Goal: Task Accomplishment & Management: Use online tool/utility

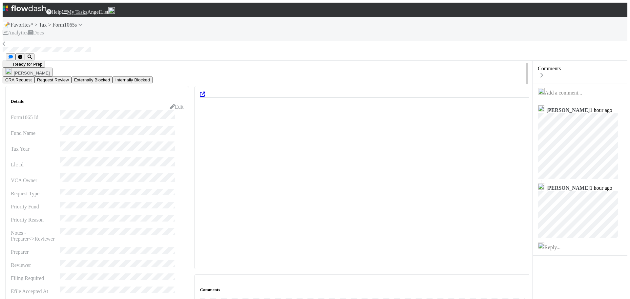
scroll to position [128, 319]
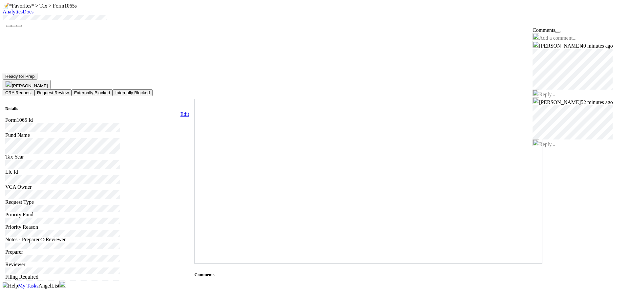
scroll to position [128, 319]
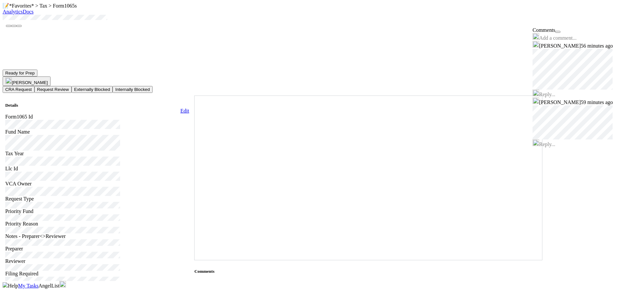
click at [194, 95] on icon at bounding box center [194, 95] width 0 height 0
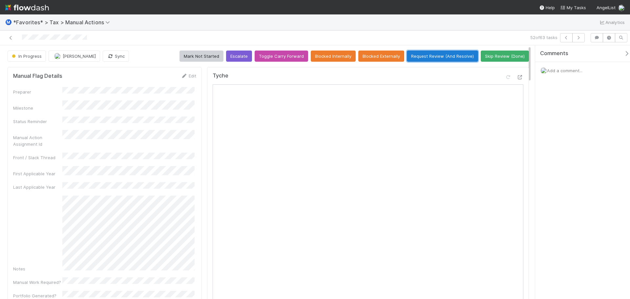
click at [447, 57] on button "Request Review (And Resolve)" at bounding box center [442, 55] width 71 height 11
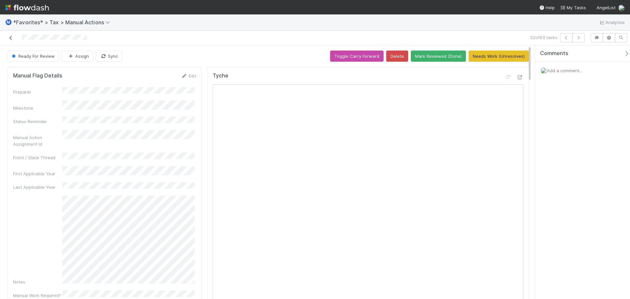
click at [10, 38] on icon at bounding box center [11, 38] width 7 height 4
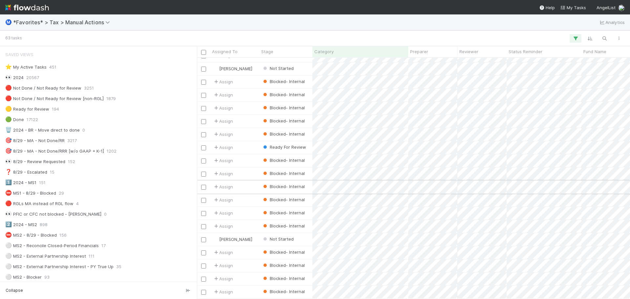
scroll to position [492, 0]
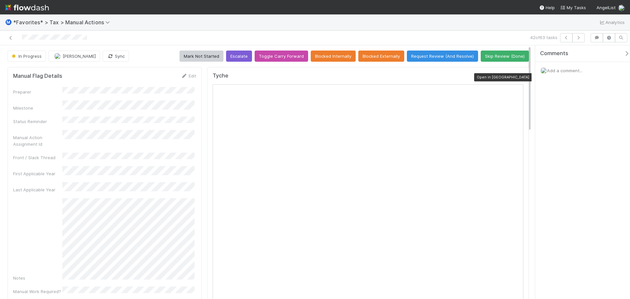
click at [516, 75] on icon at bounding box center [519, 77] width 7 height 4
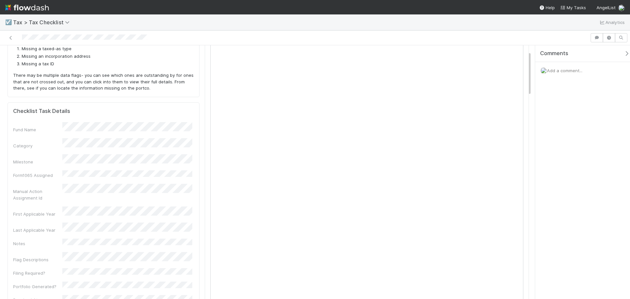
scroll to position [33, 0]
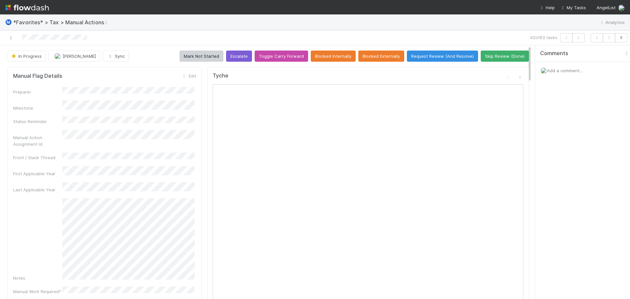
click at [10, 41] on link at bounding box center [11, 37] width 7 height 7
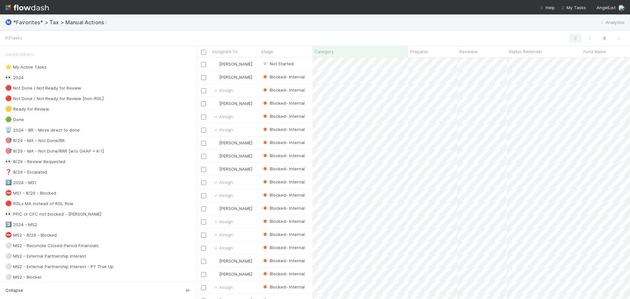
scroll to position [236, 428]
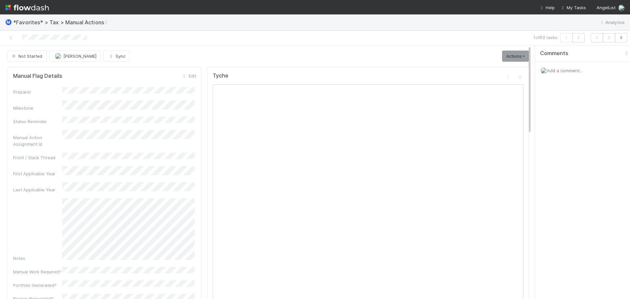
click at [7, 35] on div at bounding box center [149, 37] width 293 height 9
click at [11, 38] on icon at bounding box center [11, 38] width 7 height 4
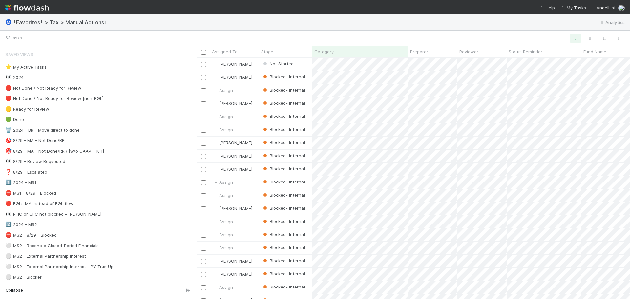
scroll to position [236, 428]
click at [571, 36] on button "button" at bounding box center [575, 38] width 12 height 9
click at [541, 32] on div "1 filter Reset Filters If Category is updated_partner_info_in_axcess And.. Or i…" at bounding box center [315, 149] width 630 height 299
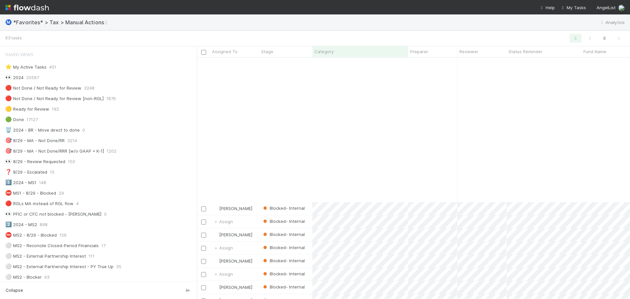
scroll to position [361, 0]
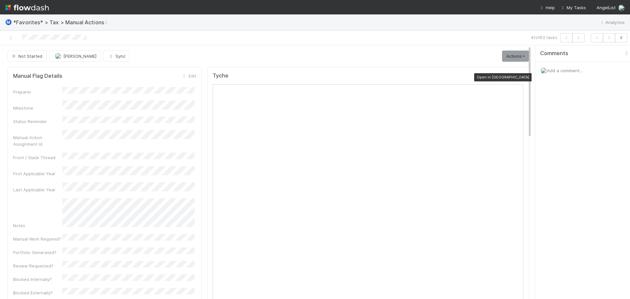
click at [518, 75] on icon at bounding box center [519, 77] width 7 height 4
click at [502, 54] on link "Actions" at bounding box center [515, 55] width 27 height 11
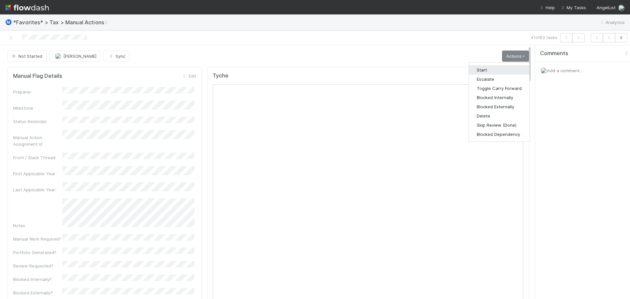
click at [494, 67] on button "Start" at bounding box center [499, 69] width 61 height 9
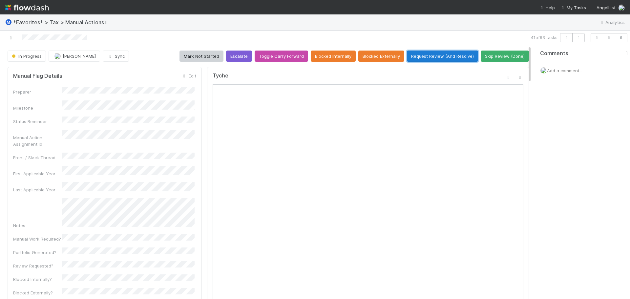
click at [463, 52] on button "Request Review (And Resolve)" at bounding box center [442, 55] width 71 height 11
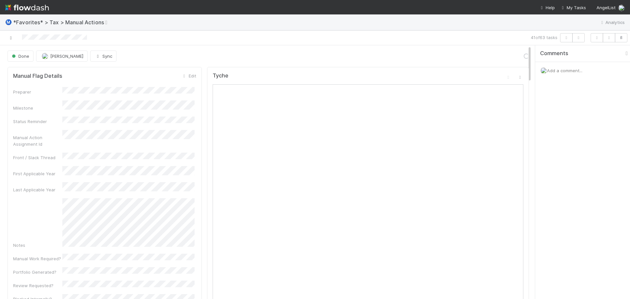
click at [10, 37] on icon at bounding box center [11, 38] width 7 height 4
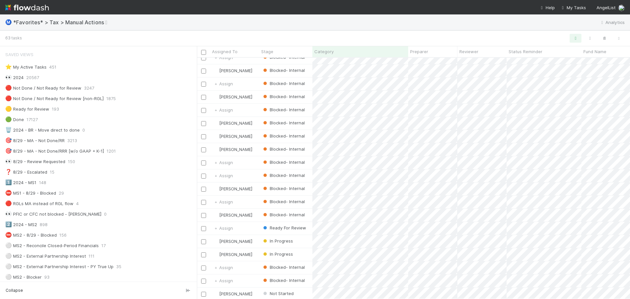
scroll to position [459, 0]
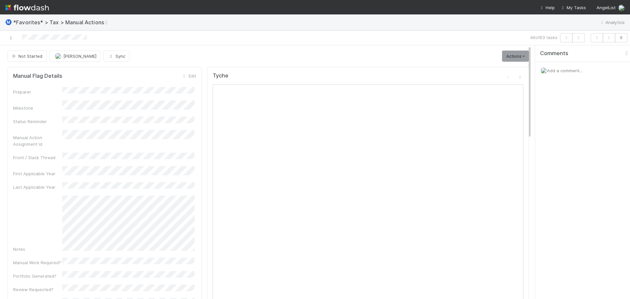
click at [10, 37] on icon at bounding box center [11, 38] width 7 height 4
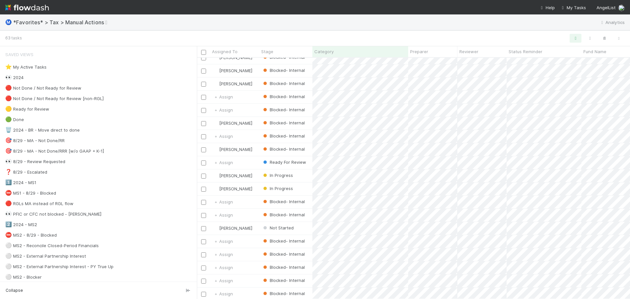
scroll to position [492, 0]
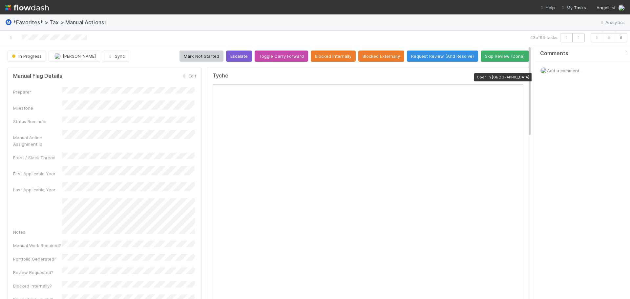
click at [516, 77] on icon at bounding box center [519, 77] width 7 height 4
click at [12, 38] on icon at bounding box center [11, 38] width 7 height 4
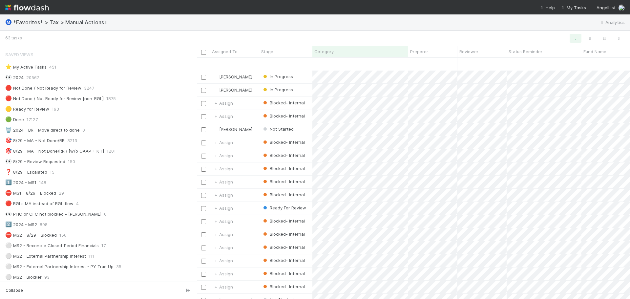
scroll to position [590, 0]
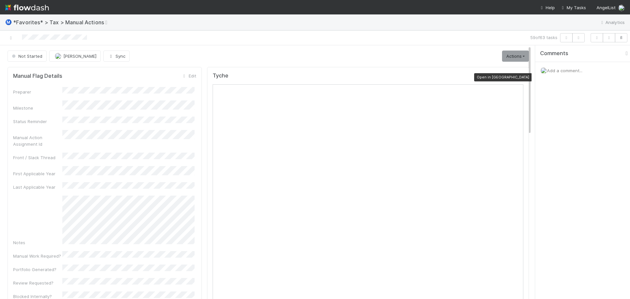
click at [516, 76] on icon at bounding box center [519, 77] width 7 height 4
click at [10, 36] on icon at bounding box center [11, 38] width 7 height 4
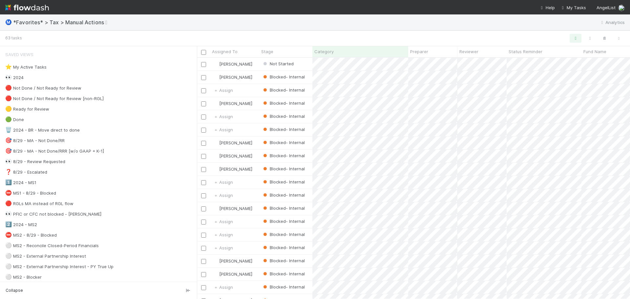
scroll to position [236, 428]
click at [571, 39] on button "button" at bounding box center [575, 38] width 12 height 9
click at [538, 73] on icon at bounding box center [537, 72] width 5 height 5
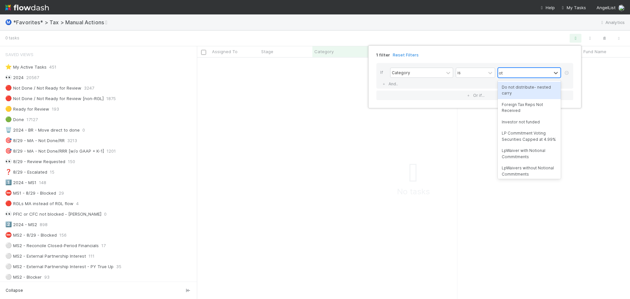
scroll to position [231, 428]
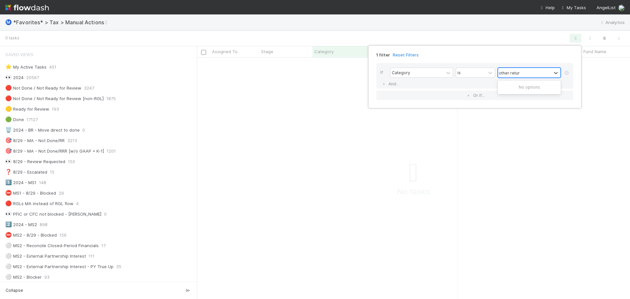
type input "other return"
drag, startPoint x: 528, startPoint y: 71, endPoint x: 521, endPoint y: 71, distance: 6.9
click at [521, 71] on div at bounding box center [524, 73] width 53 height 10
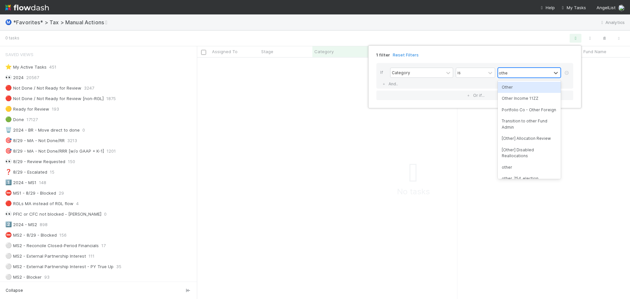
type input "other"
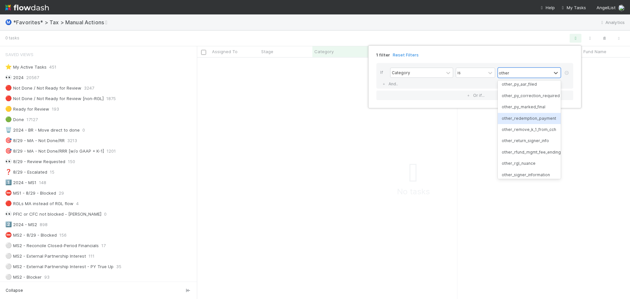
scroll to position [557, 0]
click at [531, 135] on div "other_return_signer_info" at bounding box center [528, 129] width 63 height 11
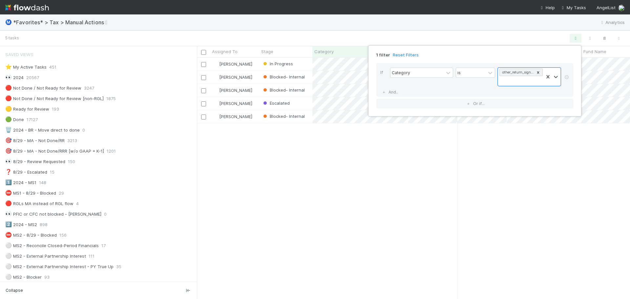
scroll to position [236, 428]
click at [346, 35] on div "1 filter Reset Filters If Category is other_return_signer_info And.. Or if..." at bounding box center [315, 149] width 630 height 299
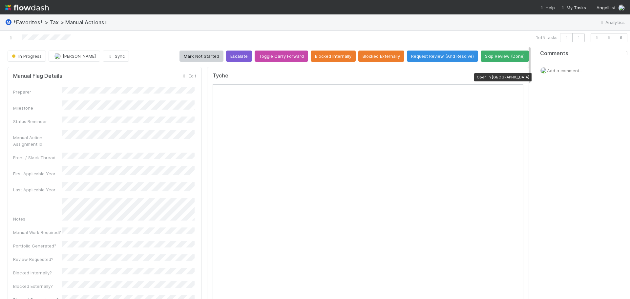
click at [516, 77] on icon at bounding box center [519, 77] width 7 height 4
click at [435, 57] on button "Request Review (And Resolve)" at bounding box center [442, 55] width 71 height 11
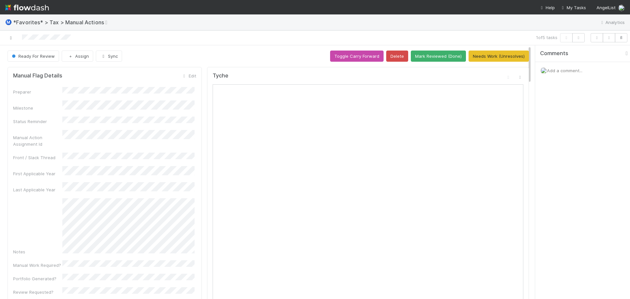
click at [12, 37] on icon at bounding box center [11, 38] width 7 height 4
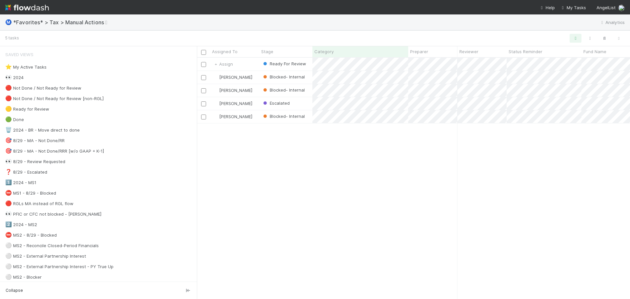
scroll to position [236, 428]
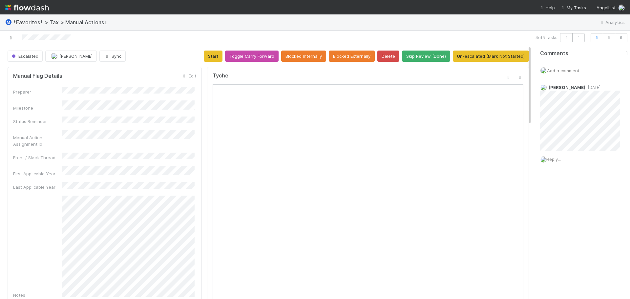
click at [11, 36] on icon at bounding box center [11, 38] width 7 height 4
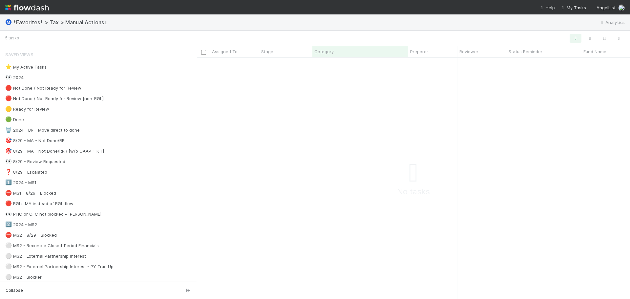
scroll to position [5, 5]
click at [576, 33] on div "5 tasks" at bounding box center [315, 38] width 630 height 16
click at [577, 36] on icon "button" at bounding box center [575, 38] width 7 height 6
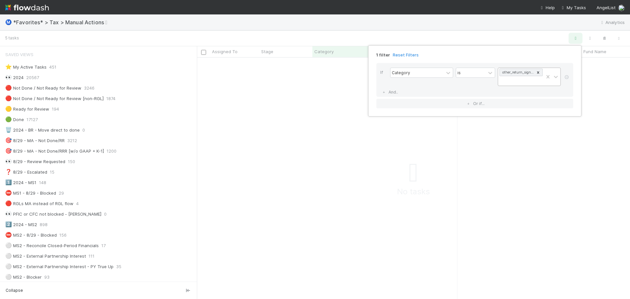
click at [536, 72] on icon at bounding box center [537, 72] width 5 height 5
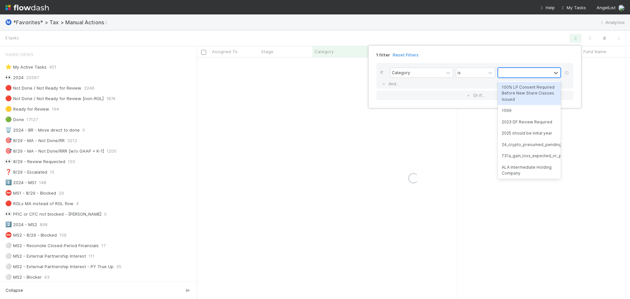
scroll to position [0, 0]
type input "sch"
click at [520, 86] on div "Schedule L Ledger Alert" at bounding box center [528, 87] width 63 height 11
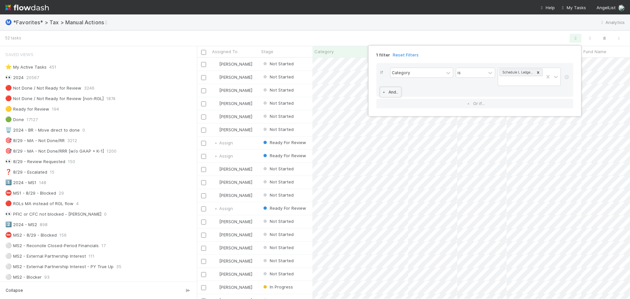
click at [391, 91] on link "And.." at bounding box center [390, 92] width 21 height 10
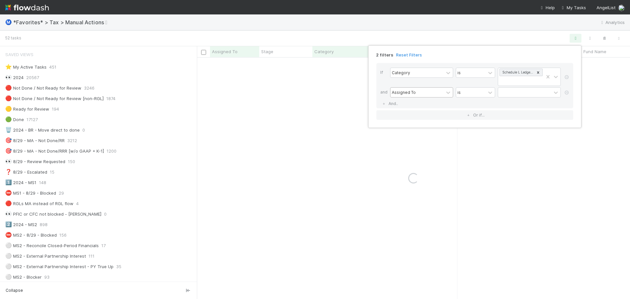
click at [401, 94] on div "Assigned To" at bounding box center [403, 92] width 24 height 6
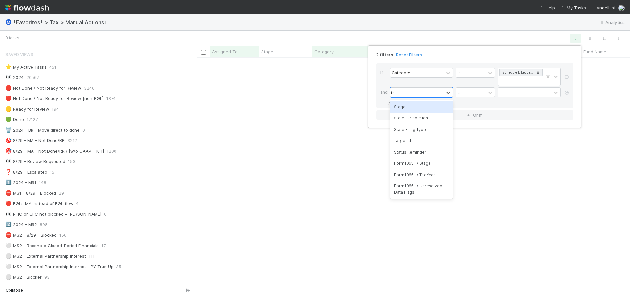
type input "tax"
click at [402, 106] on div "Form1065 -> Tax Year" at bounding box center [421, 106] width 63 height 11
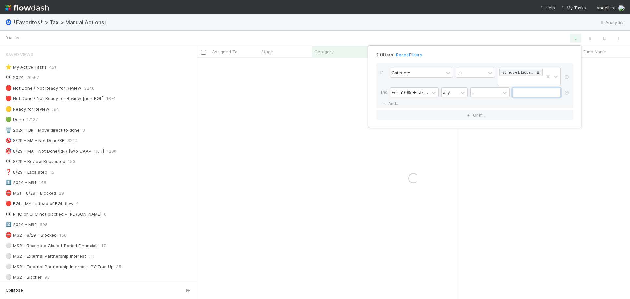
click at [527, 95] on input "text" at bounding box center [536, 93] width 49 height 10
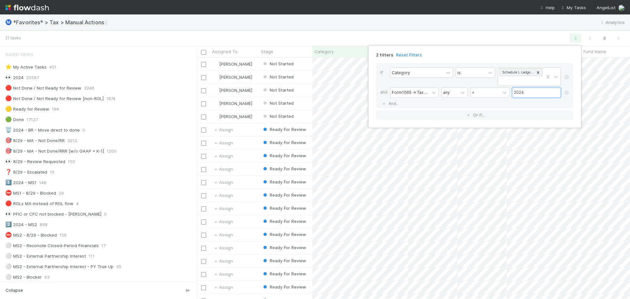
scroll to position [236, 428]
type input "2024"
click at [333, 31] on div "2 filters Reset Filters If Category is Schedule L Ledger Alert and Form1065 -> …" at bounding box center [315, 149] width 630 height 299
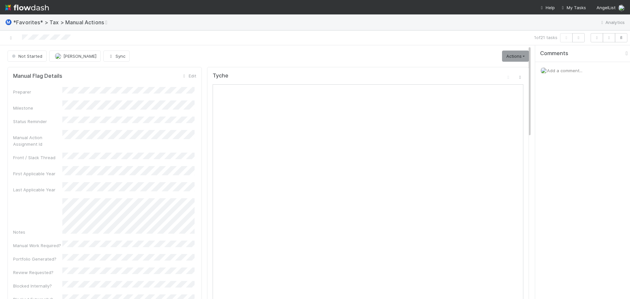
click at [516, 77] on icon at bounding box center [519, 77] width 7 height 4
click at [574, 70] on span "Add a comment..." at bounding box center [564, 70] width 35 height 5
click at [564, 171] on div "Attach files: Choose or drag and drop file(s) Add Comment" at bounding box center [584, 132] width 79 height 107
click at [566, 176] on button "Add Comment" at bounding box center [564, 180] width 38 height 11
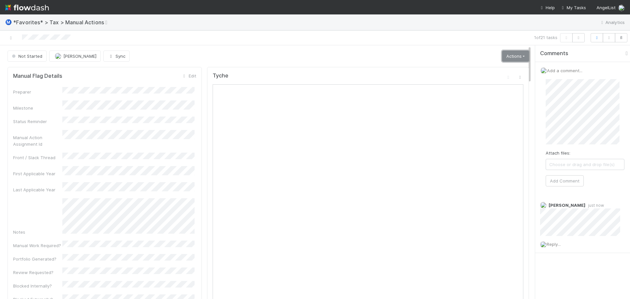
click at [510, 55] on link "Actions" at bounding box center [515, 55] width 27 height 11
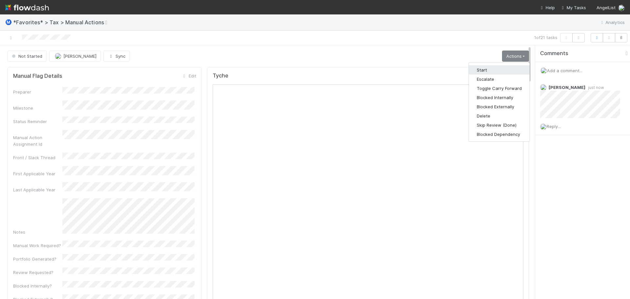
click at [500, 70] on button "Start" at bounding box center [499, 69] width 61 height 9
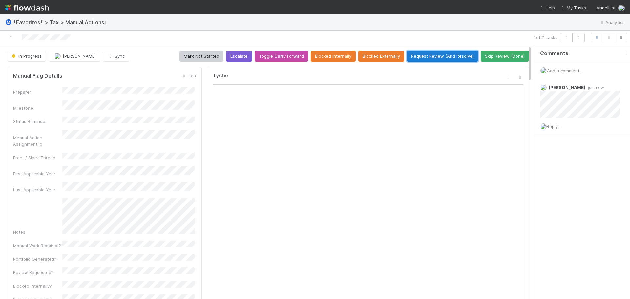
click at [452, 55] on button "Request Review (And Resolve)" at bounding box center [442, 55] width 71 height 11
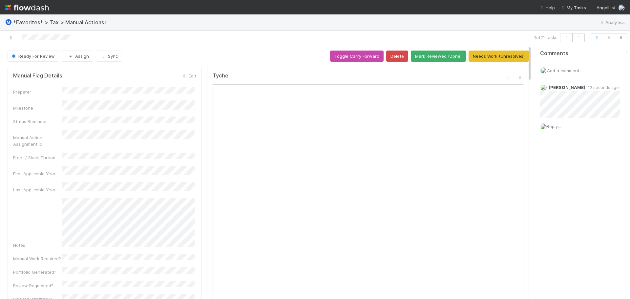
click at [10, 40] on icon at bounding box center [11, 38] width 7 height 4
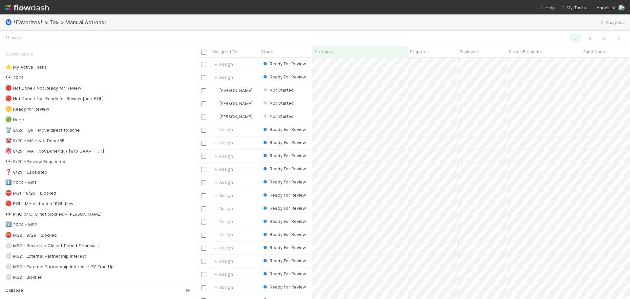
scroll to position [236, 428]
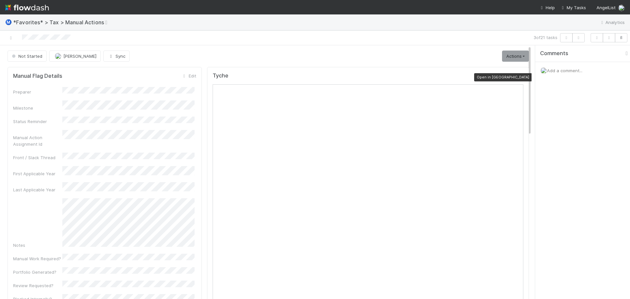
click at [516, 76] on icon at bounding box center [519, 77] width 7 height 4
click at [558, 75] on div "Add a comment..." at bounding box center [585, 70] width 100 height 17
click at [561, 67] on div "Add a comment..." at bounding box center [585, 70] width 100 height 17
click at [559, 71] on span "Add a comment..." at bounding box center [564, 70] width 35 height 5
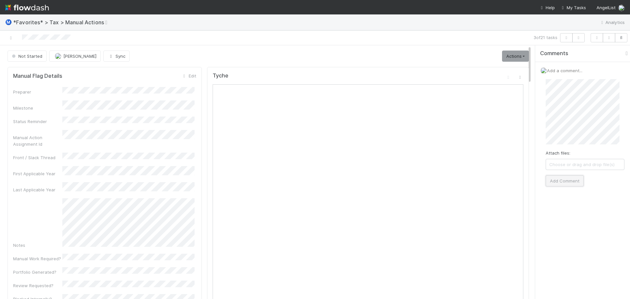
click at [562, 179] on button "Add Comment" at bounding box center [564, 180] width 38 height 11
click at [504, 55] on link "Actions" at bounding box center [515, 55] width 27 height 11
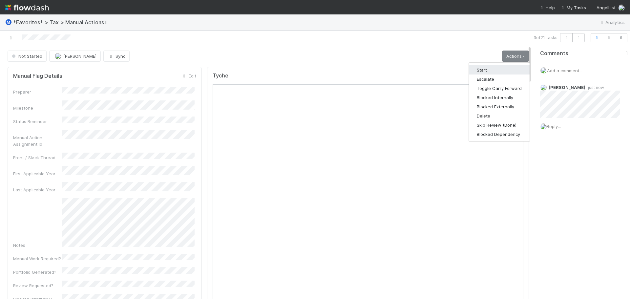
click at [488, 72] on button "Start" at bounding box center [499, 69] width 61 height 9
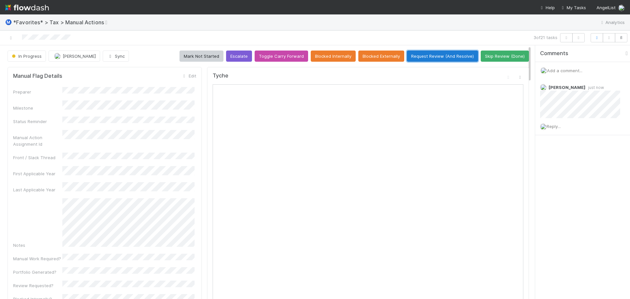
click at [454, 53] on button "Request Review (And Resolve)" at bounding box center [442, 55] width 71 height 11
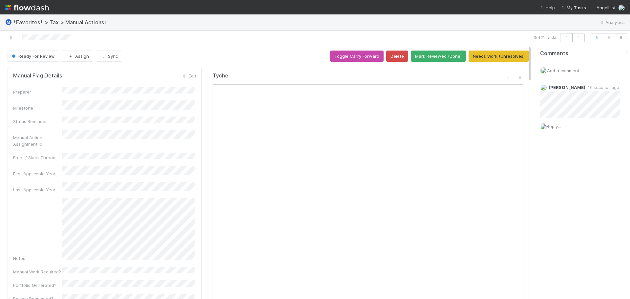
click at [11, 41] on link at bounding box center [11, 37] width 7 height 7
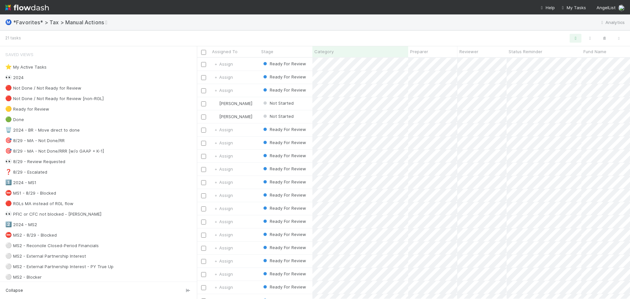
scroll to position [236, 428]
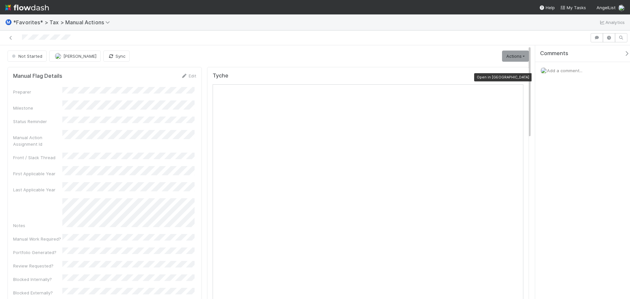
click at [516, 76] on icon at bounding box center [519, 77] width 7 height 4
click at [508, 52] on link "Actions" at bounding box center [515, 55] width 27 height 11
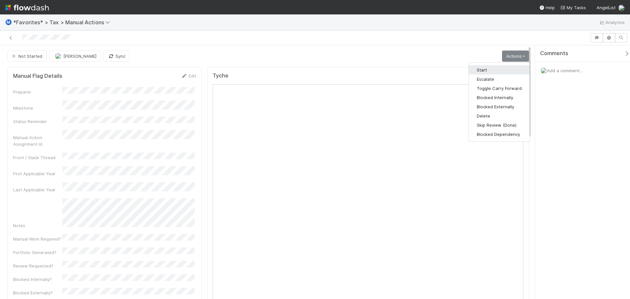
click at [488, 72] on button "Start" at bounding box center [499, 69] width 61 height 9
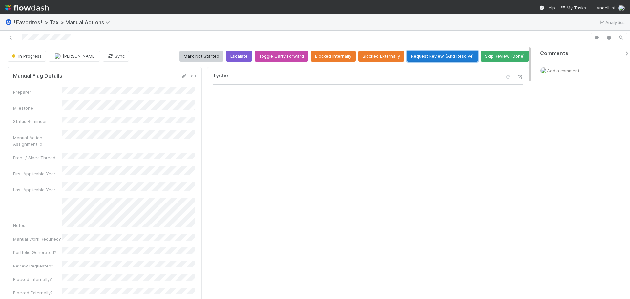
click at [436, 57] on button "Request Review (And Resolve)" at bounding box center [442, 55] width 71 height 11
